Goal: Obtain resource: Obtain resource

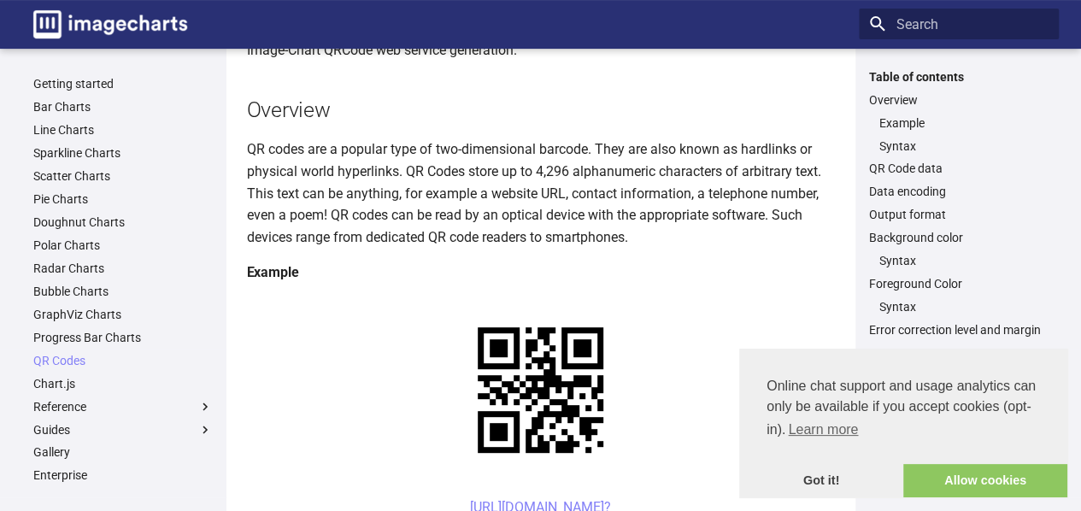
scroll to position [171, 0]
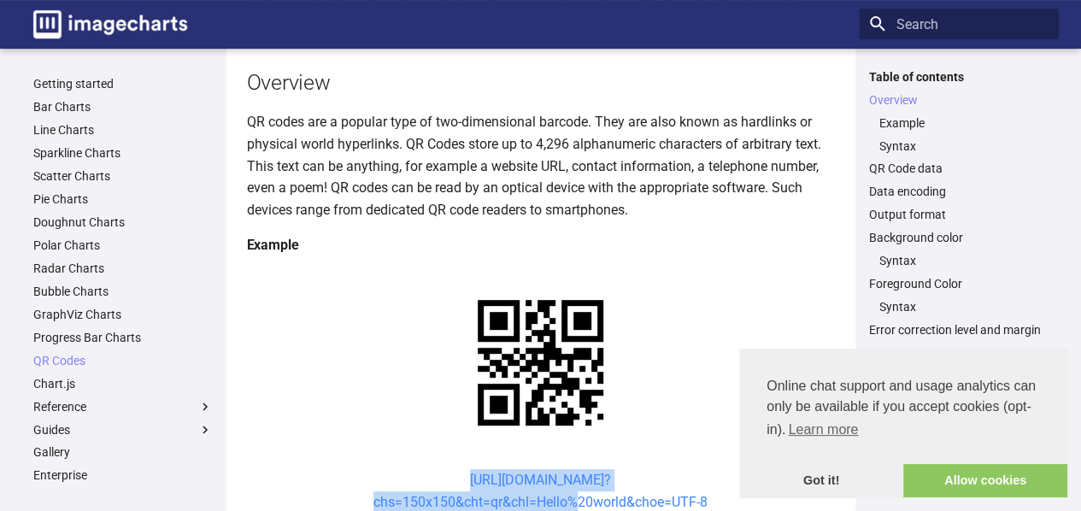
drag, startPoint x: 439, startPoint y: 314, endPoint x: 567, endPoint y: 341, distance: 131.1
click at [567, 469] on center "[URL][DOMAIN_NAME]? chs=150x150&cht=qr&chl=Hello%20world&choe=UTF-8" at bounding box center [541, 491] width 588 height 44
copy link "[URL][DOMAIN_NAME]? chs=150x150&cht=qr&chl=Hello"
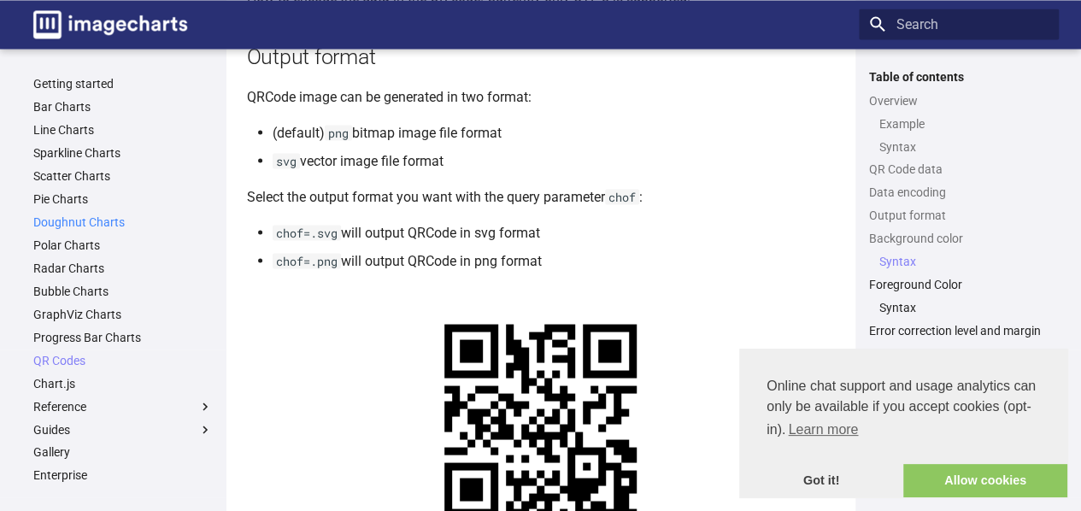
scroll to position [2007, 0]
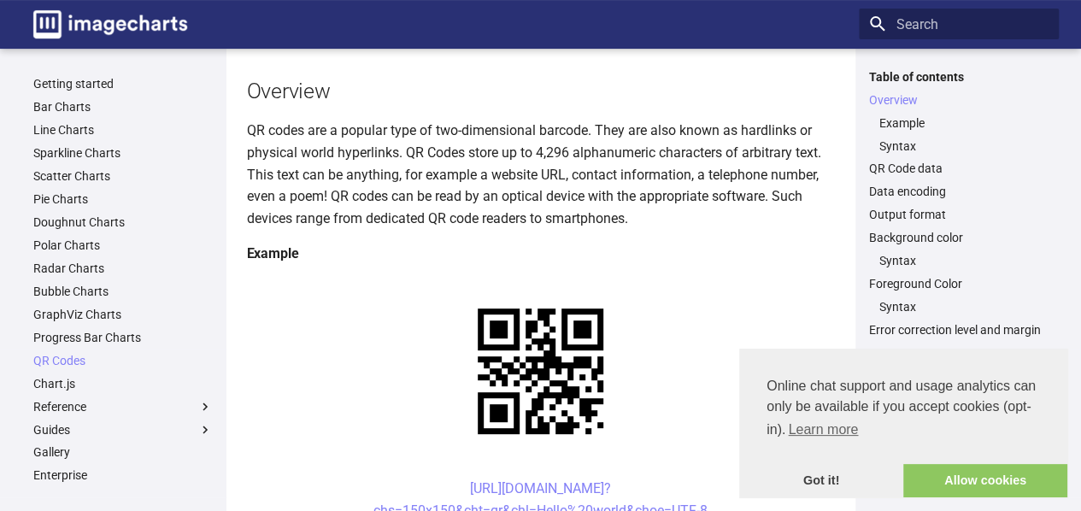
scroll to position [115, 0]
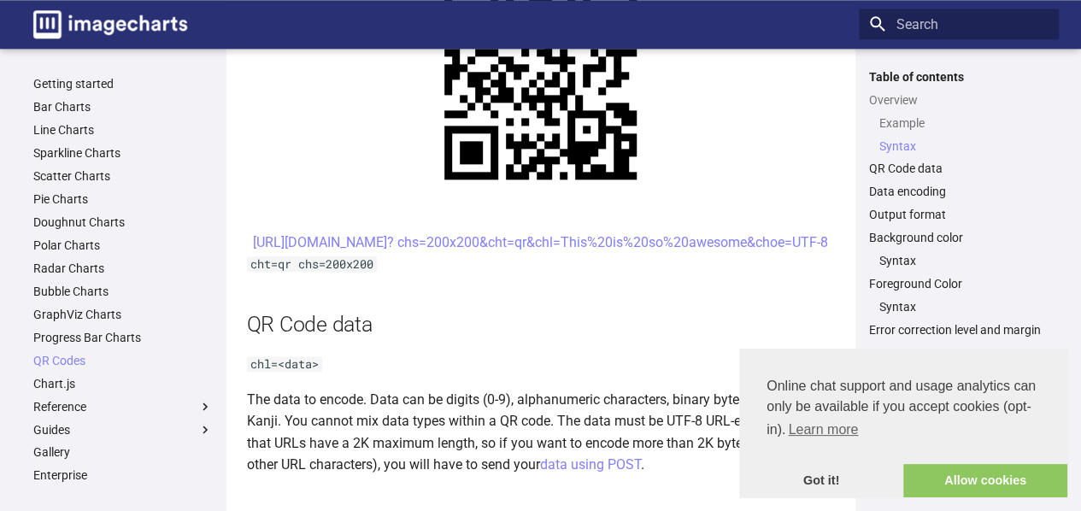
scroll to position [935, 0]
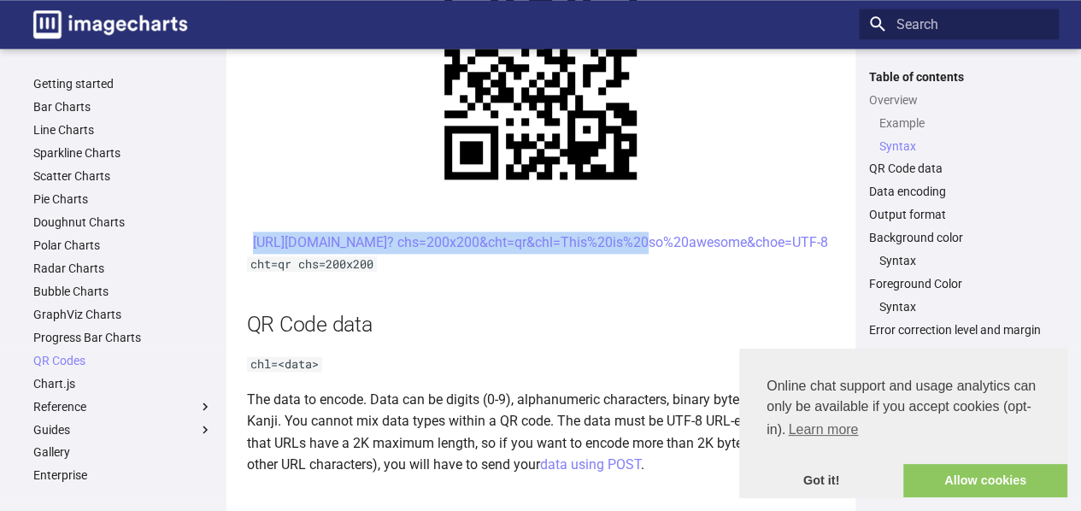
drag, startPoint x: 434, startPoint y: 236, endPoint x: 489, endPoint y: 273, distance: 65.9
click at [489, 254] on center "[URL][DOMAIN_NAME]? chs=200x200&cht=qr&chl=This%20is%20so%20awesome&choe=UTF-8" at bounding box center [541, 243] width 588 height 22
copy link "[URL][DOMAIN_NAME]? chs=200x200&cht=qr&chl="
